Goal: Task Accomplishment & Management: Use online tool/utility

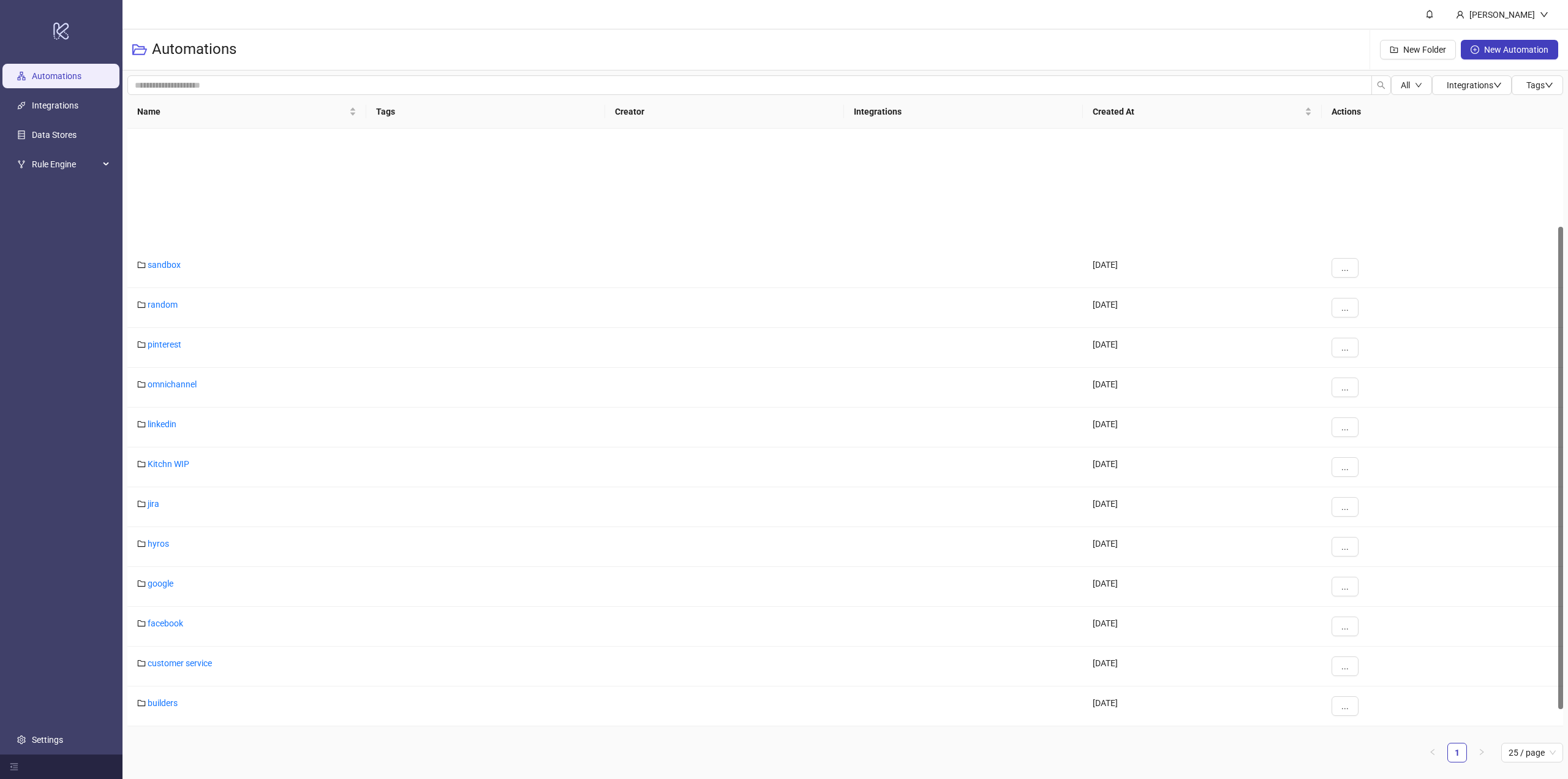
scroll to position [152, 0]
click at [161, 551] on link "builders" at bounding box center [163, 550] width 30 height 9
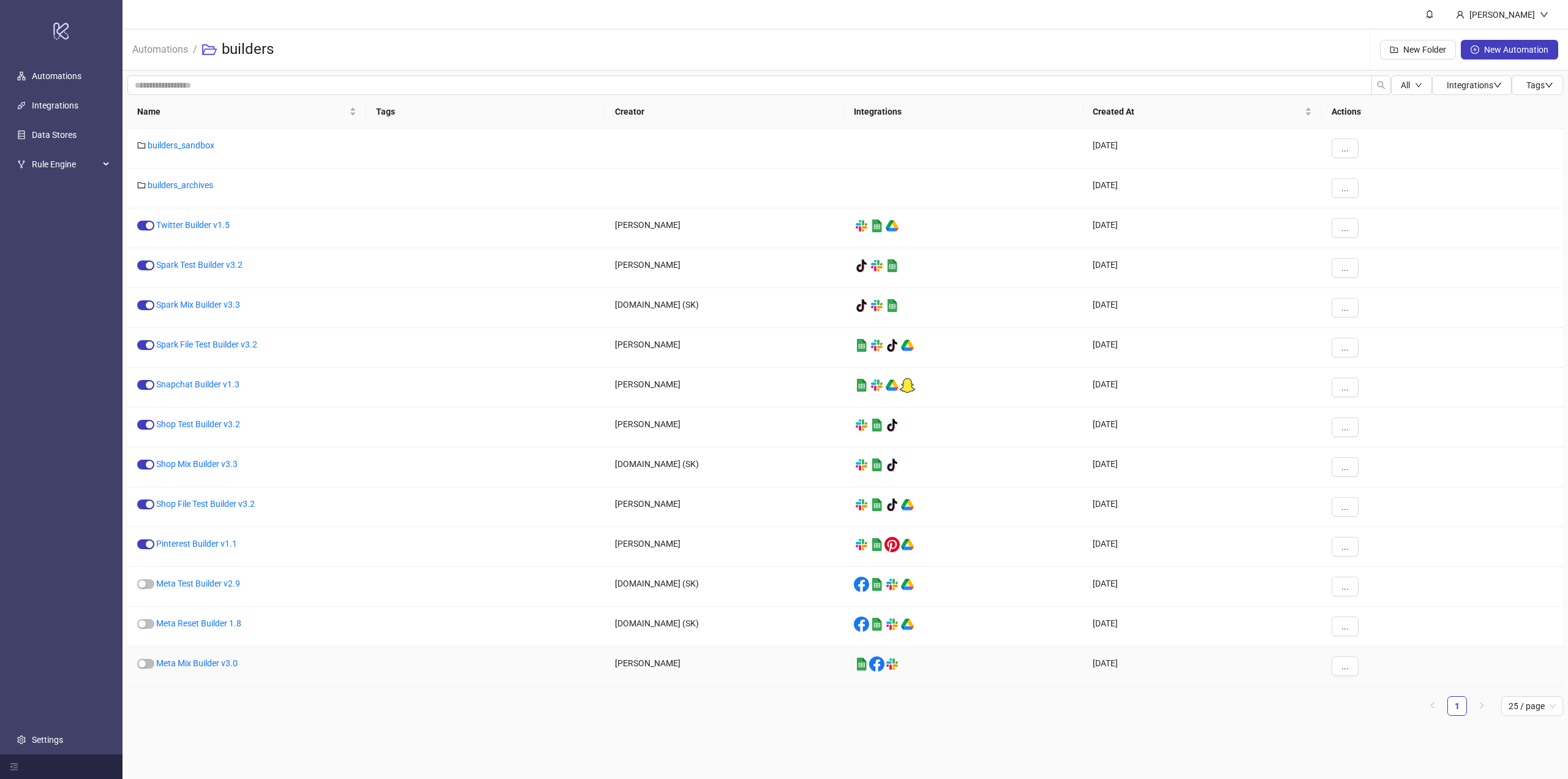
drag, startPoint x: 188, startPoint y: 660, endPoint x: 184, endPoint y: 650, distance: 10.8
click at [187, 583] on link "Meta Test Builder v2.9" at bounding box center [198, 583] width 84 height 9
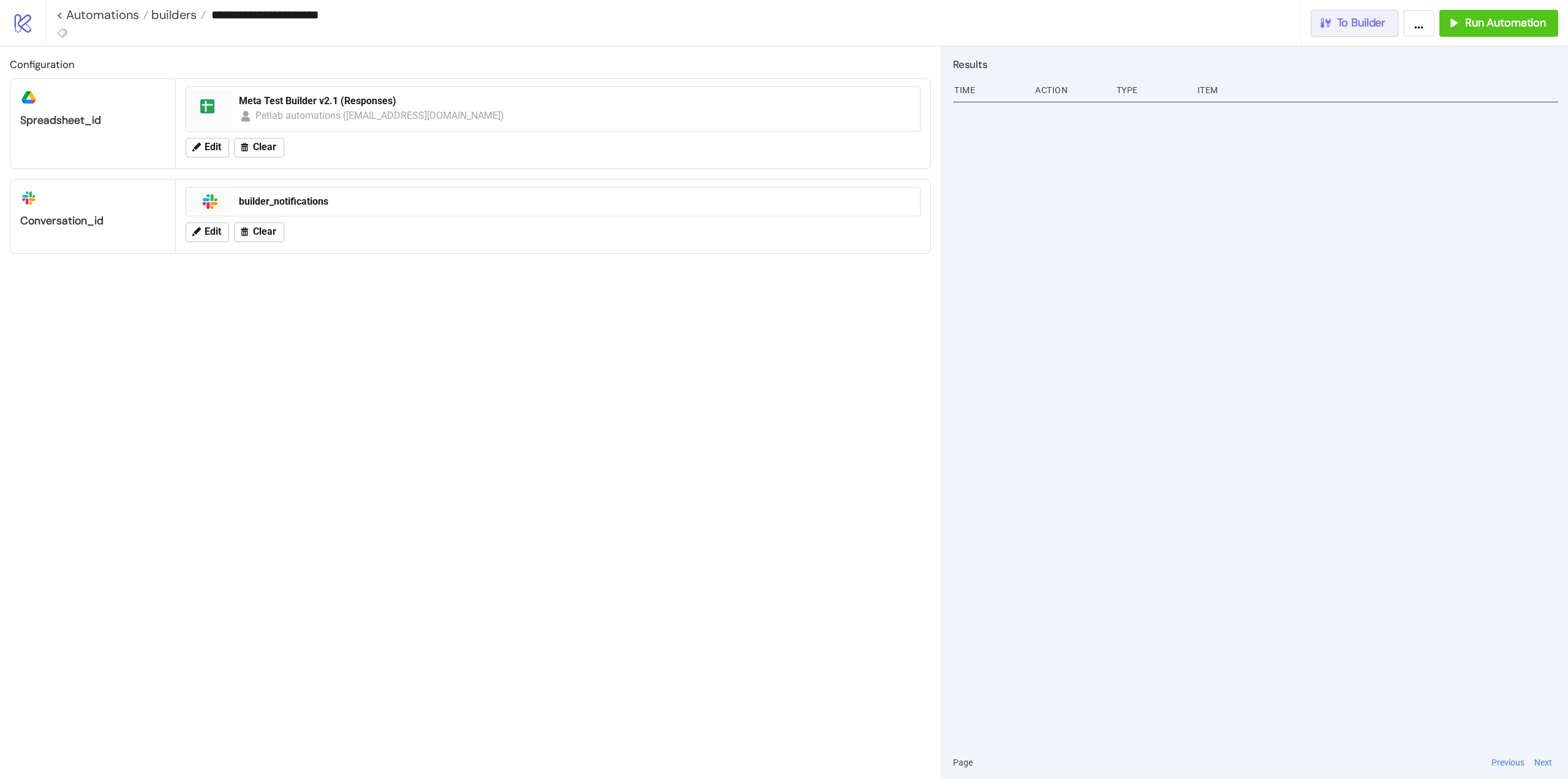
click at [1347, 26] on span "To Builder" at bounding box center [1361, 22] width 49 height 14
click at [1333, 27] on div "To Builder" at bounding box center [1352, 22] width 67 height 14
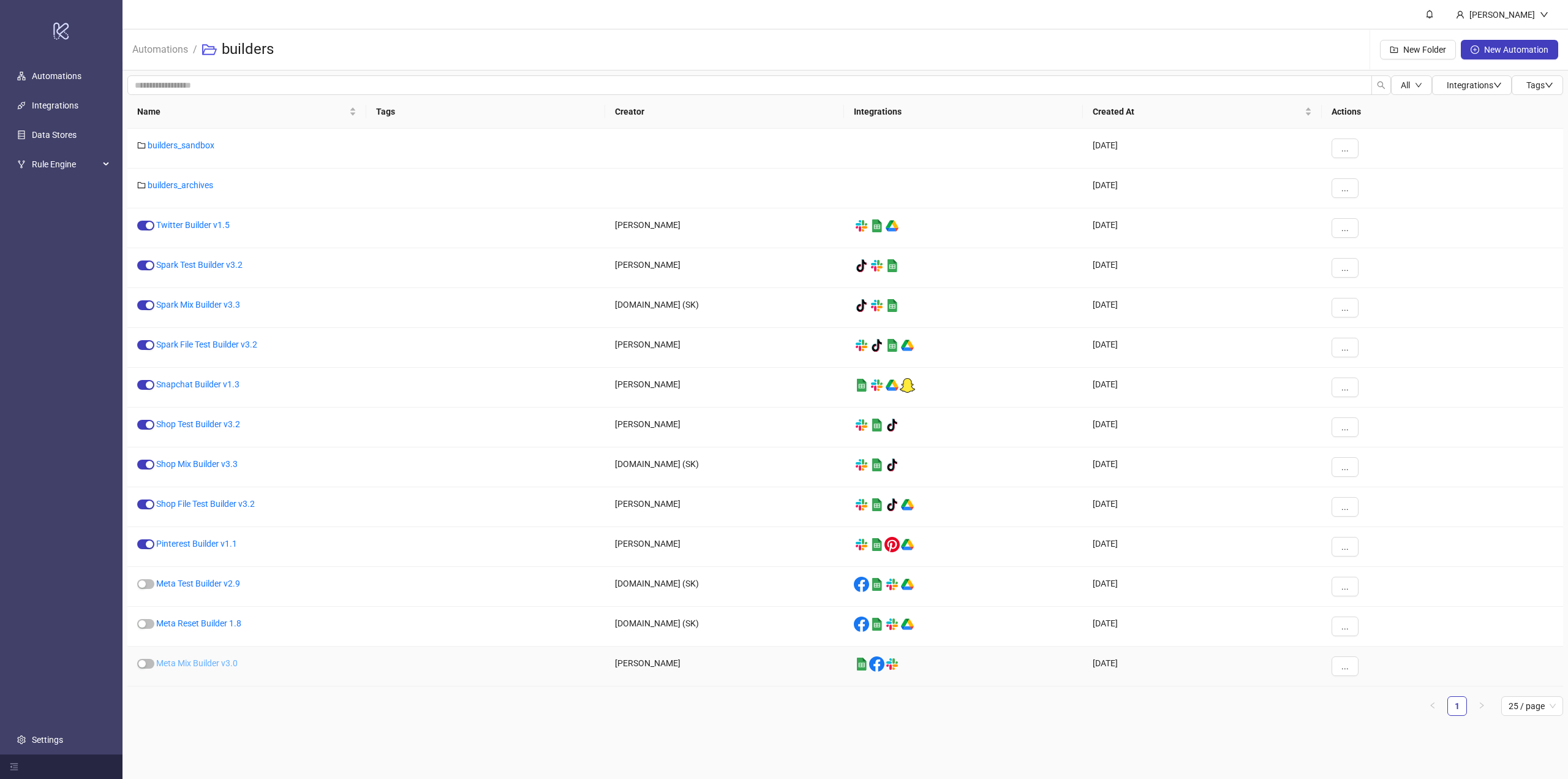
click at [192, 663] on link "Meta Mix Builder v3.0" at bounding box center [196, 663] width 81 height 9
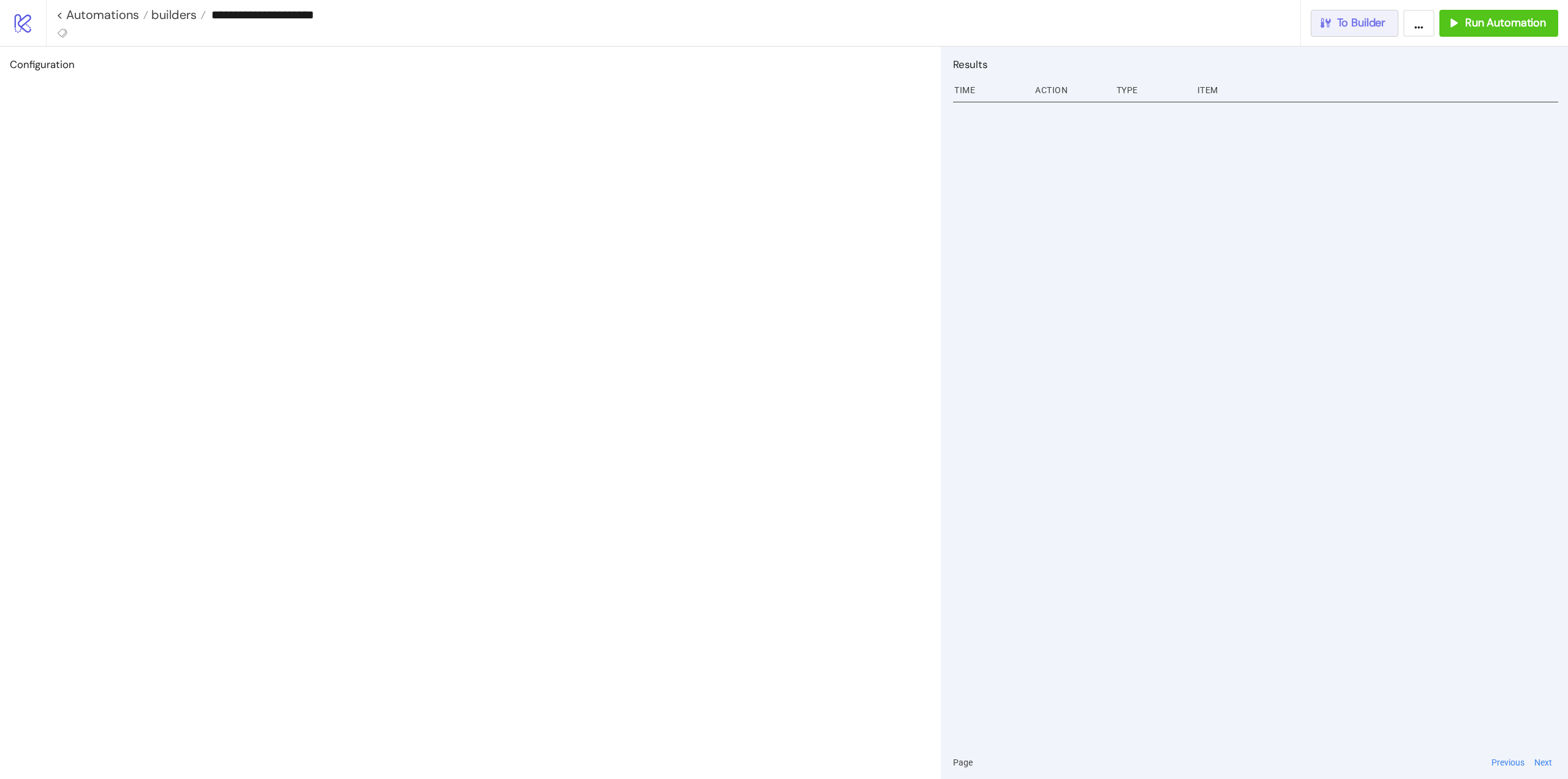
click at [1359, 31] on button "To Builder" at bounding box center [1355, 22] width 88 height 27
